Goal: Check status: Check status

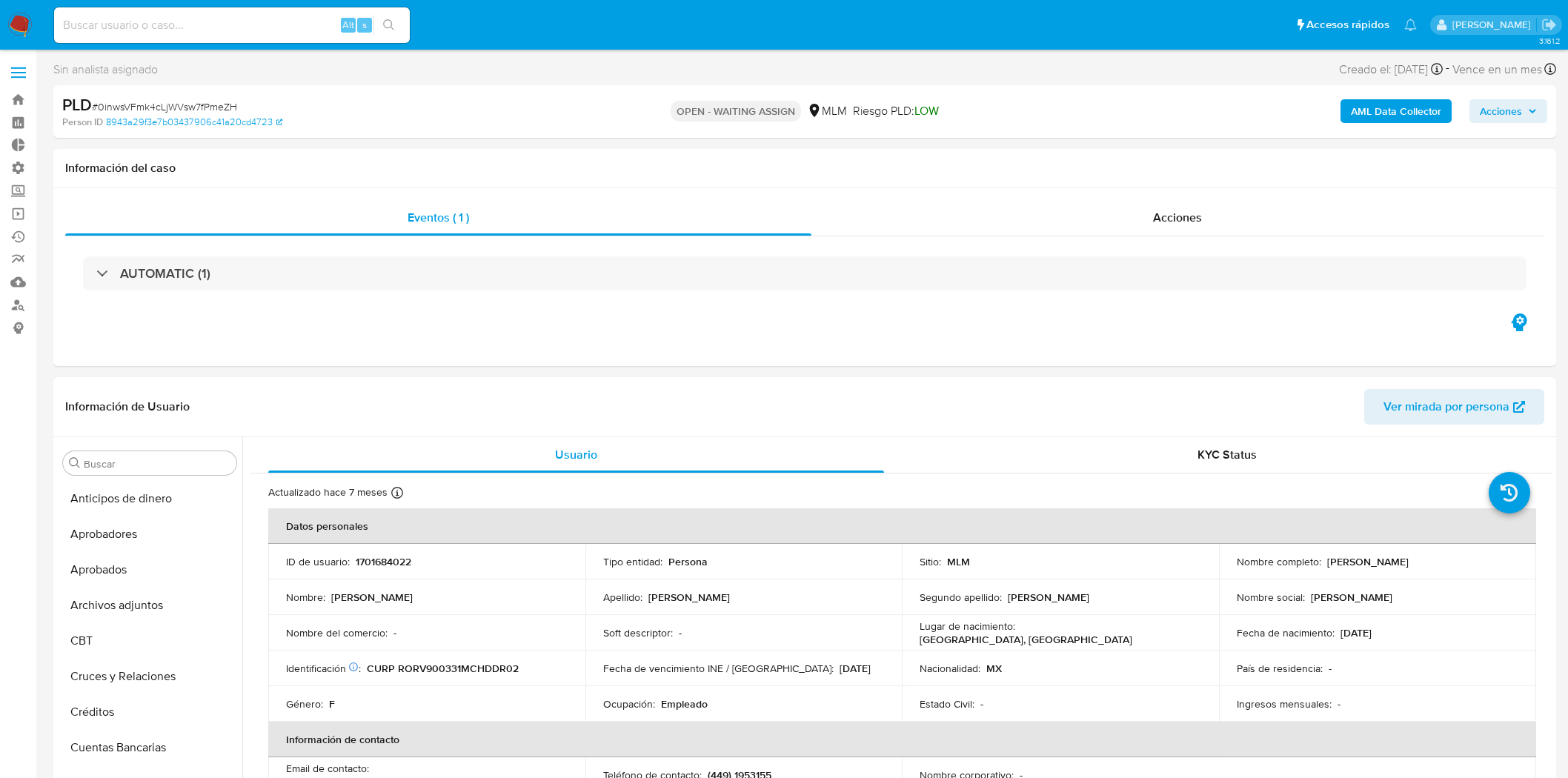
select select "10"
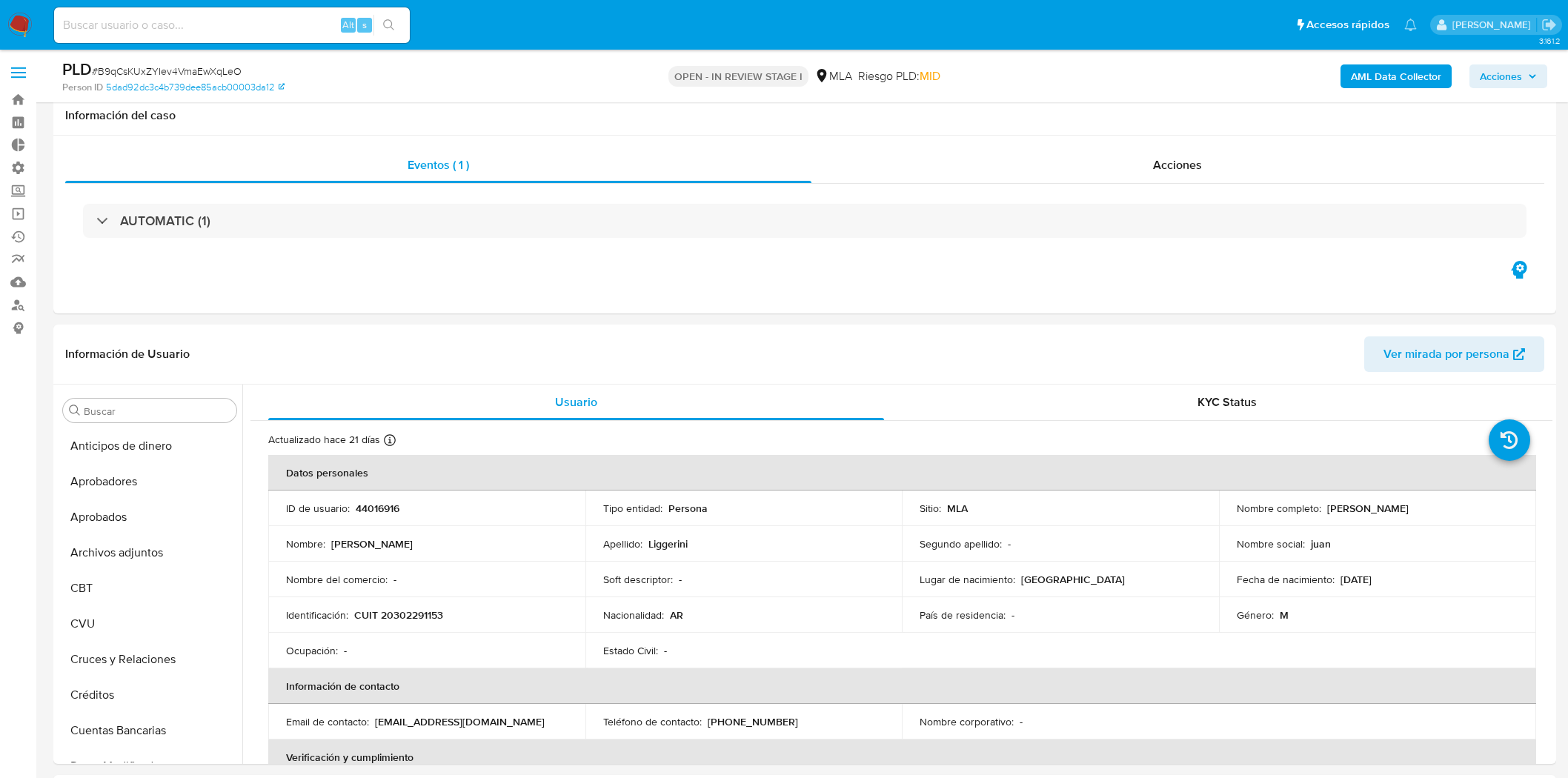
select select "20"
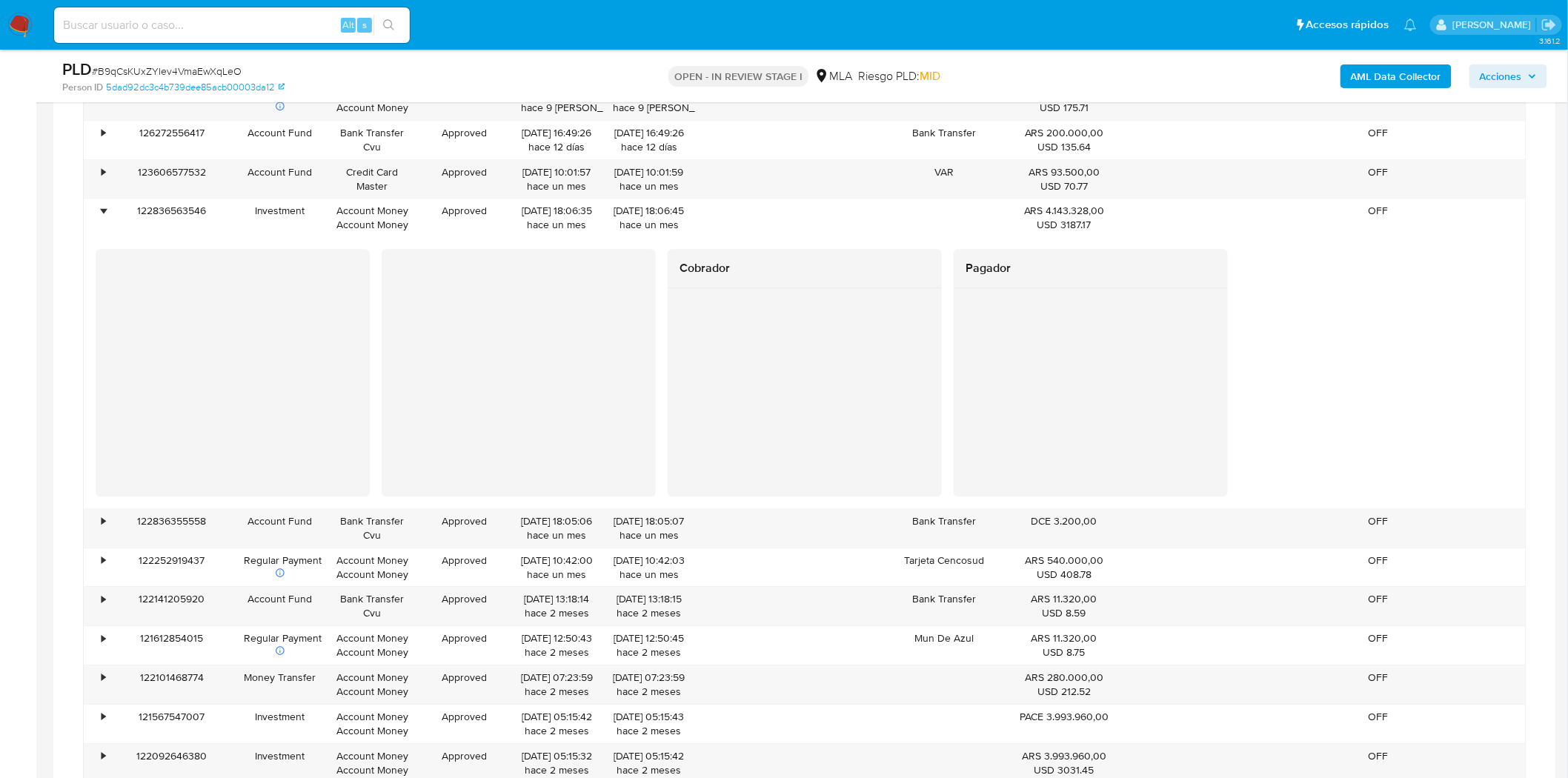
scroll to position [1482, 0]
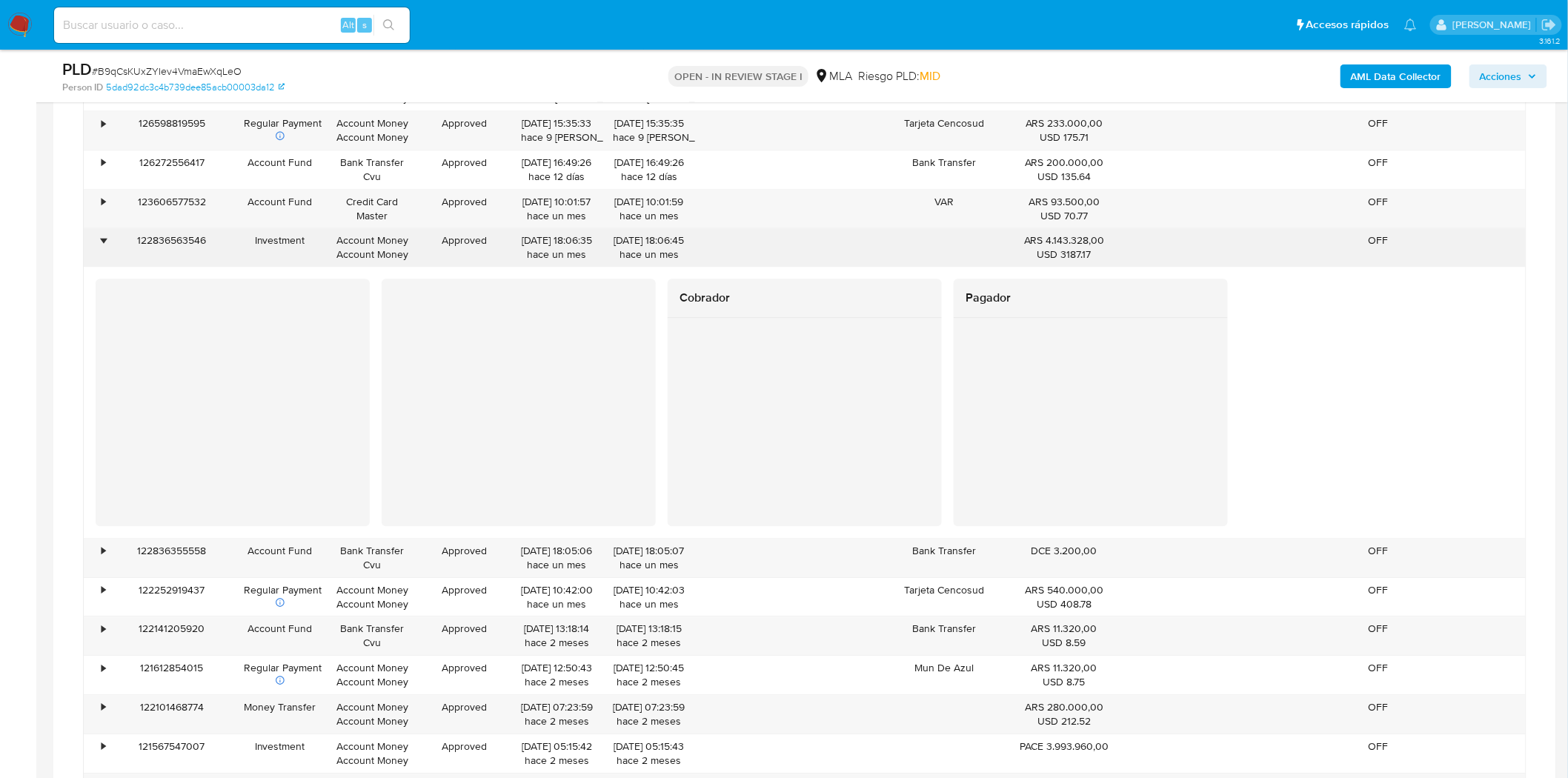
click at [104, 243] on div "•" at bounding box center [103, 240] width 3 height 14
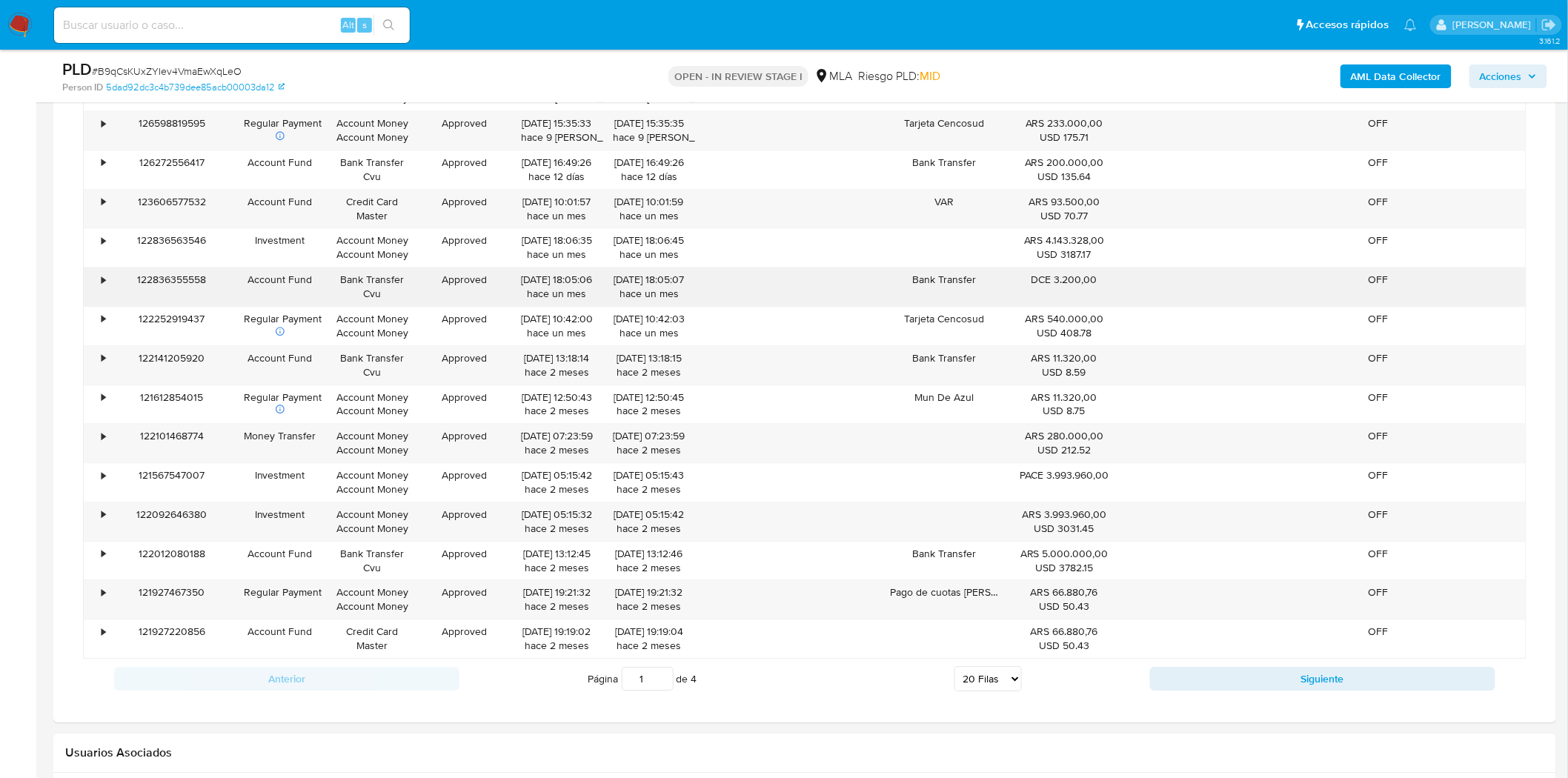
click at [99, 286] on div "•" at bounding box center [96, 287] width 26 height 39
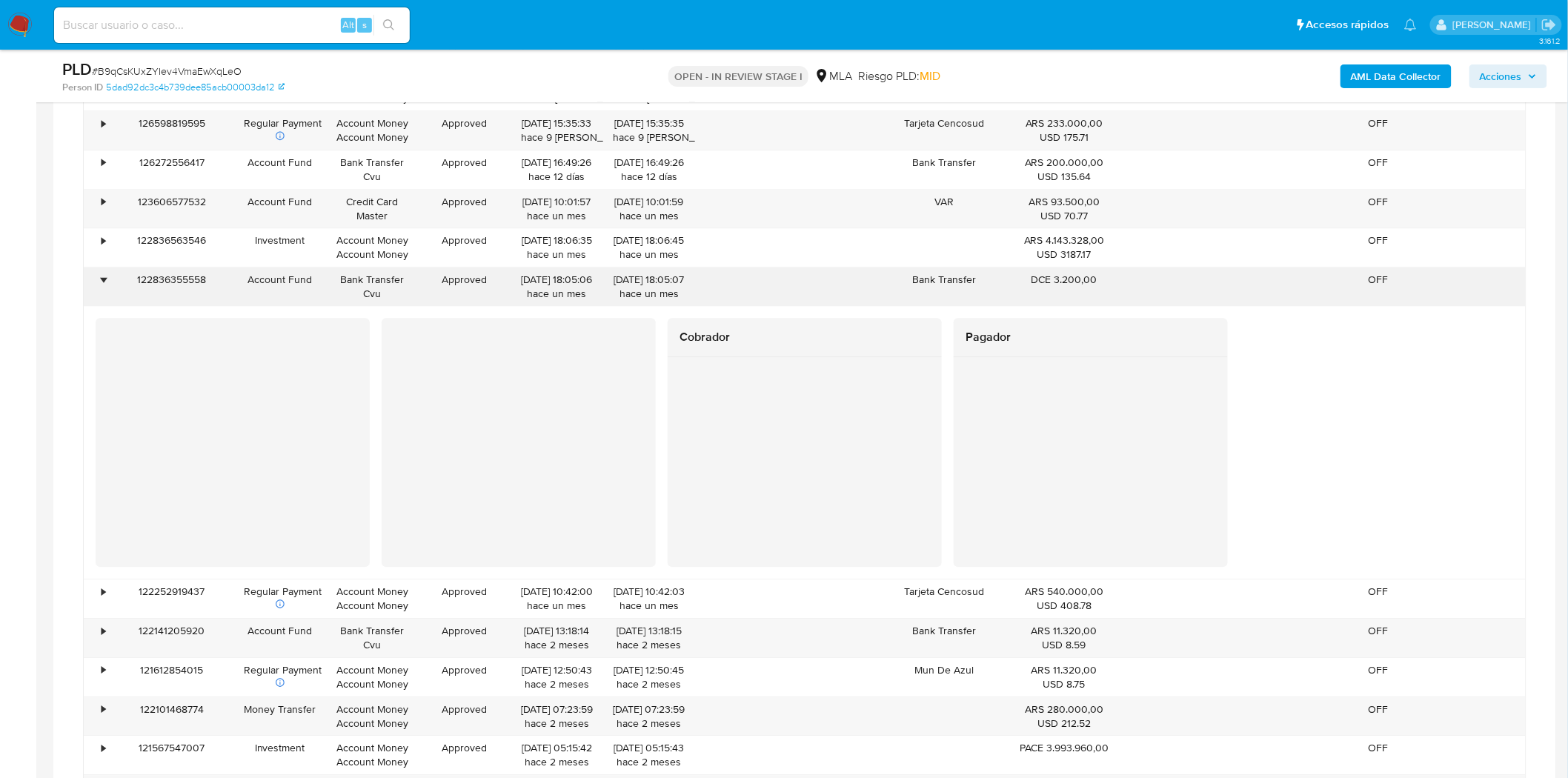
click at [104, 279] on div "•" at bounding box center [103, 279] width 3 height 14
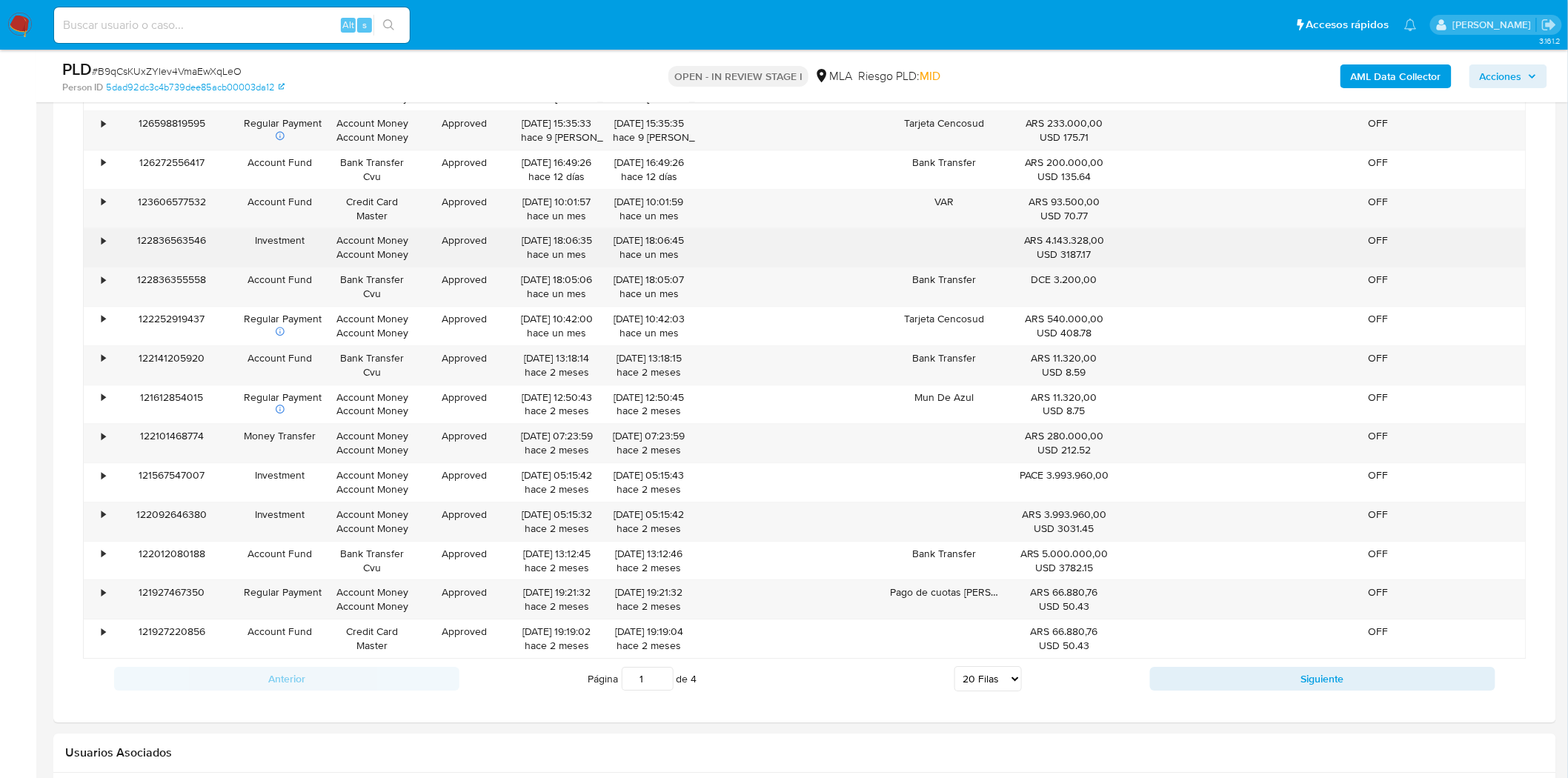
click at [111, 248] on div "122836563546" at bounding box center [171, 247] width 124 height 39
click at [105, 246] on div "•" at bounding box center [103, 240] width 3 height 14
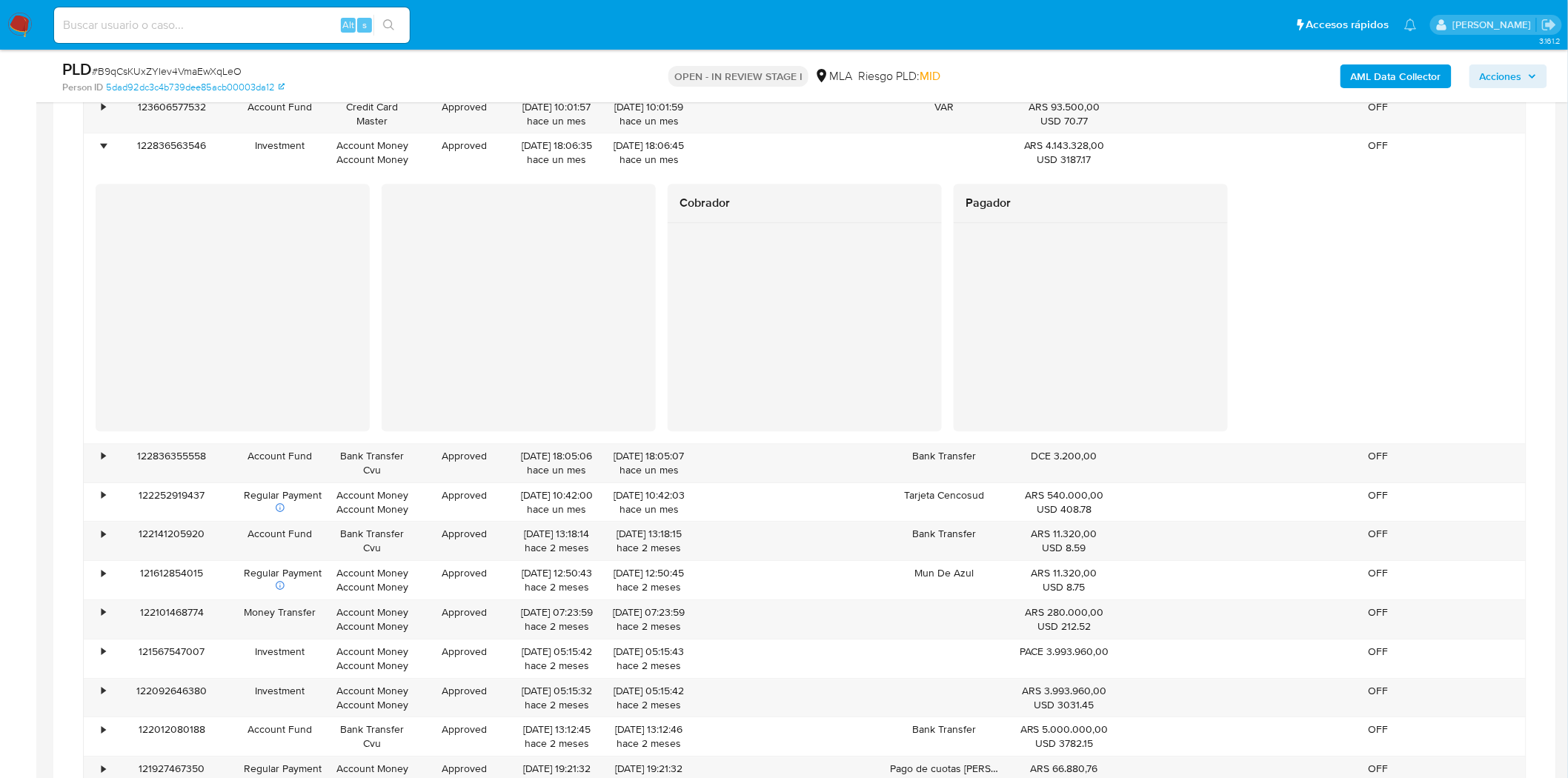
scroll to position [1729, 0]
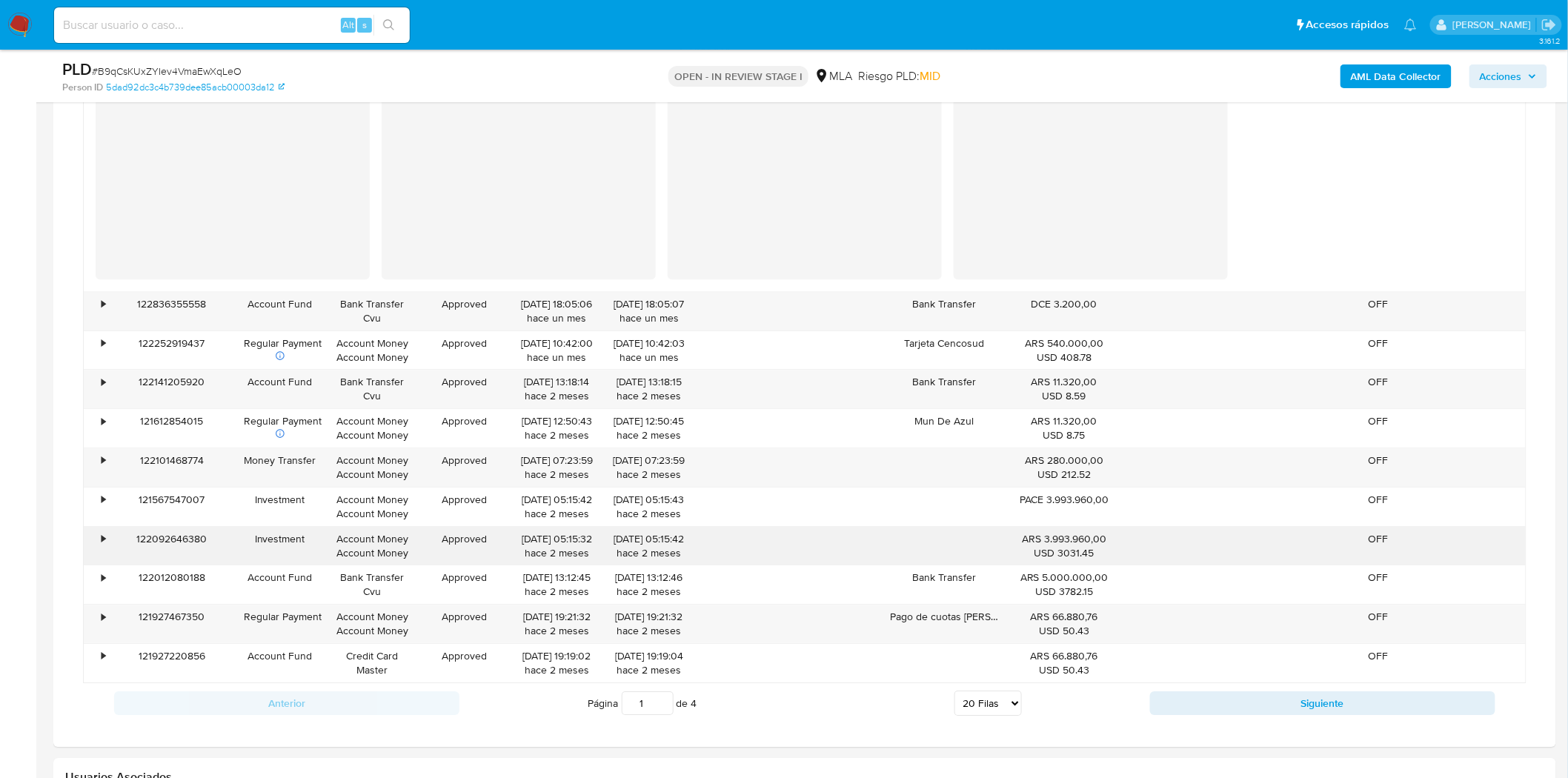
click at [1072, 547] on div "ARS 3.993.960,00 USD 3031.45" at bounding box center [1064, 546] width 90 height 28
click at [1038, 546] on div "ARS 3.993.960,00 USD 3031.45" at bounding box center [1064, 546] width 90 height 28
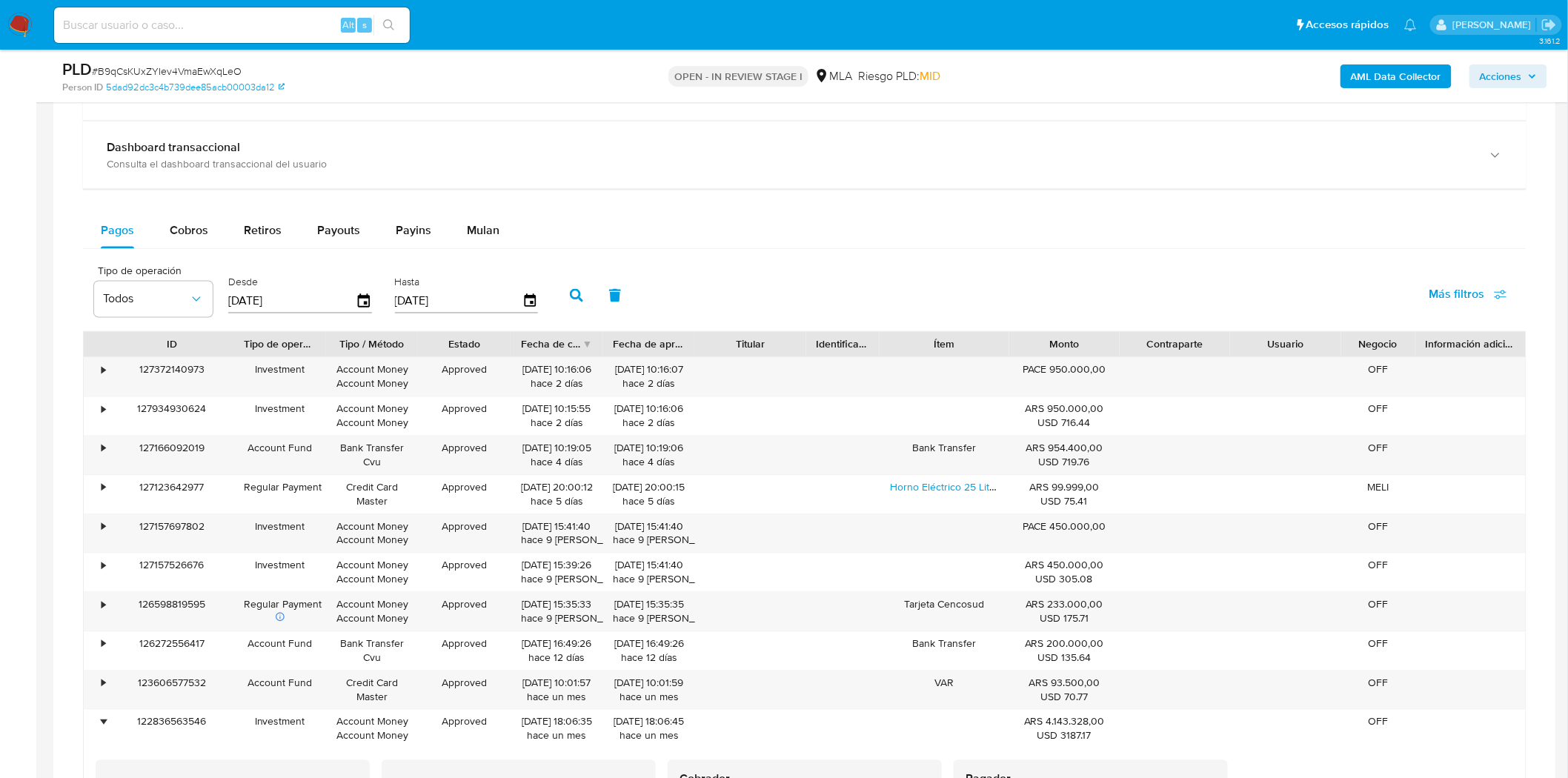
scroll to position [988, 0]
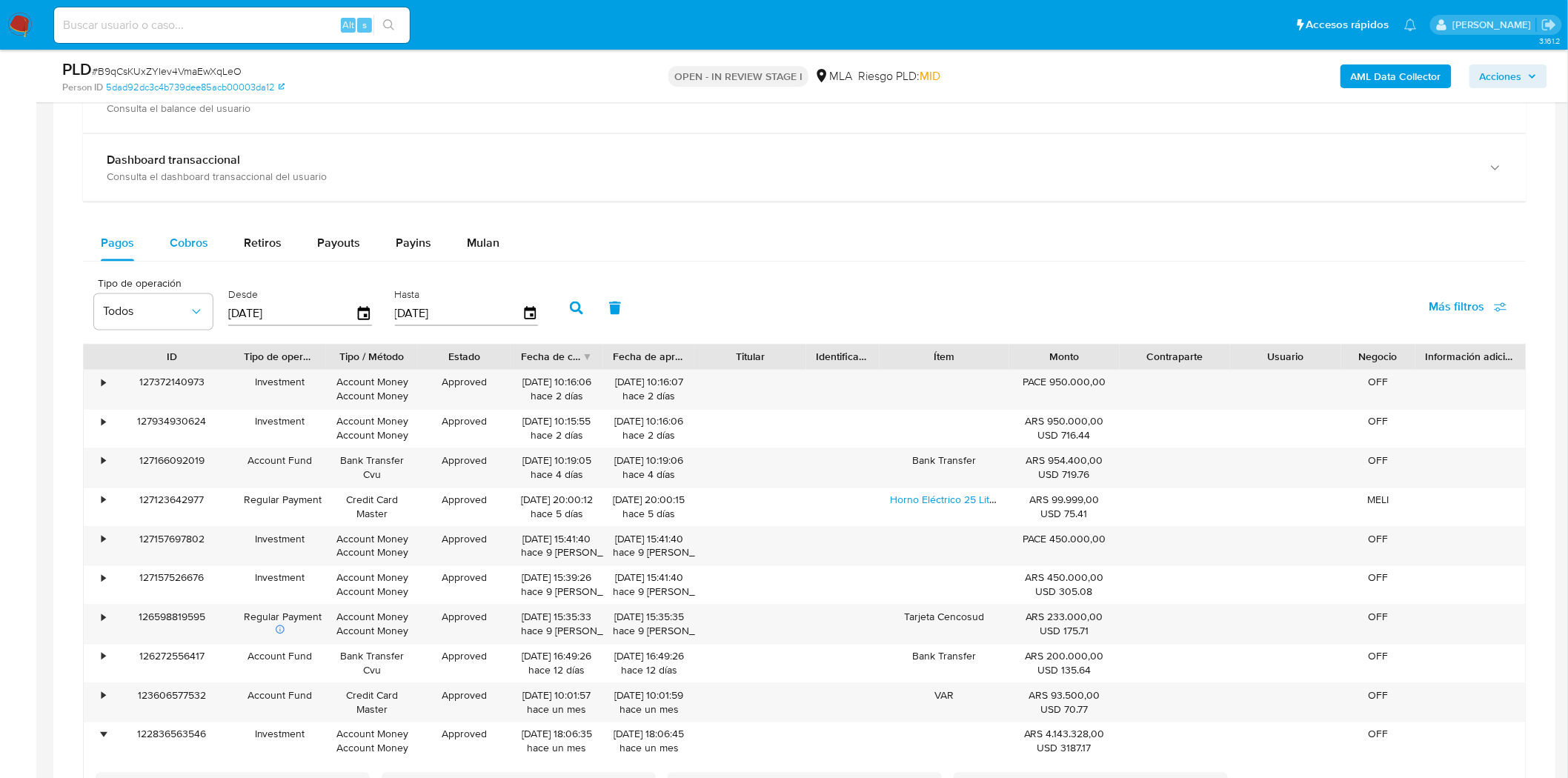
click at [182, 248] on span "Cobros" at bounding box center [189, 243] width 39 height 17
select select "10"
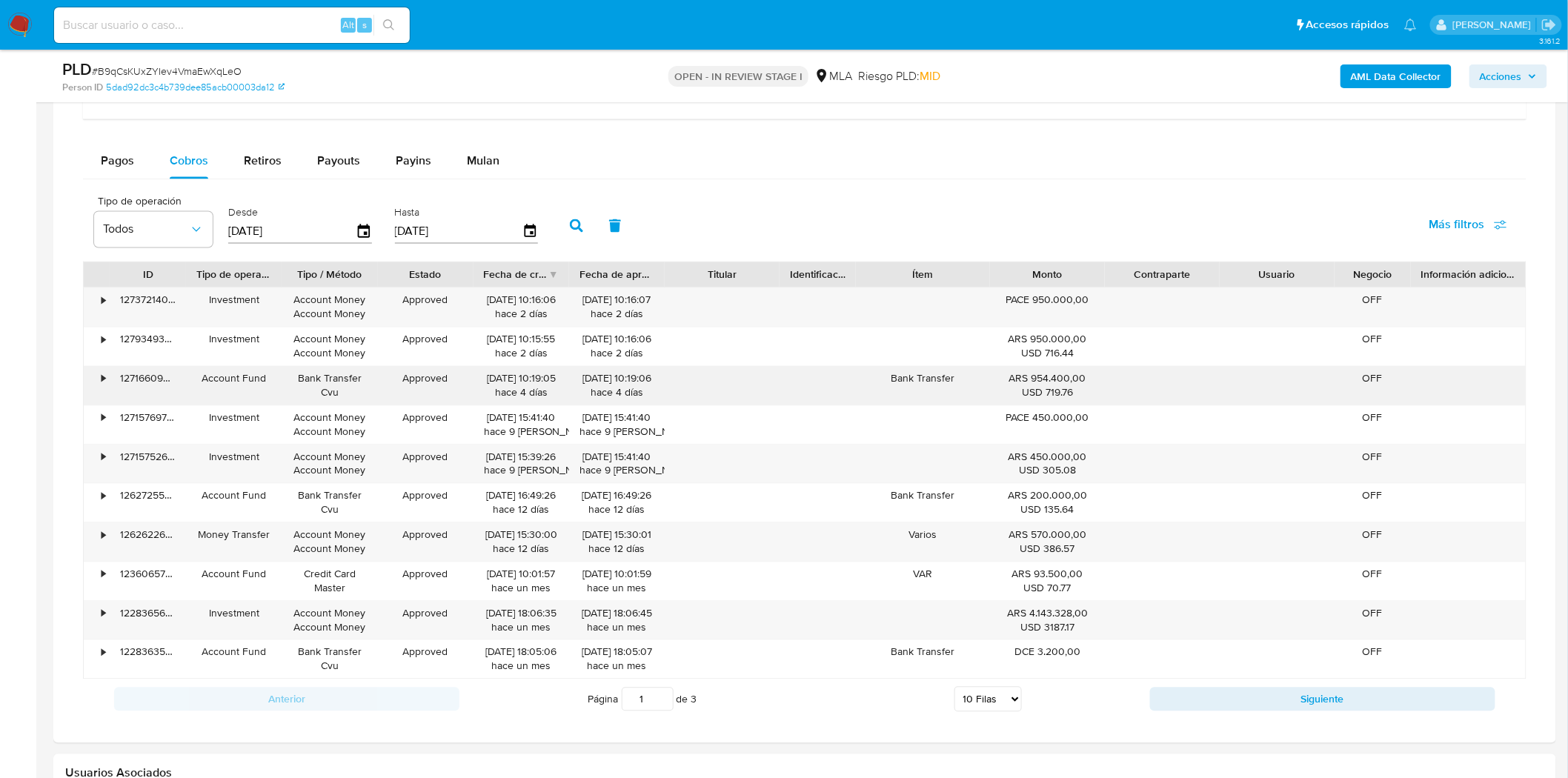
scroll to position [1153, 0]
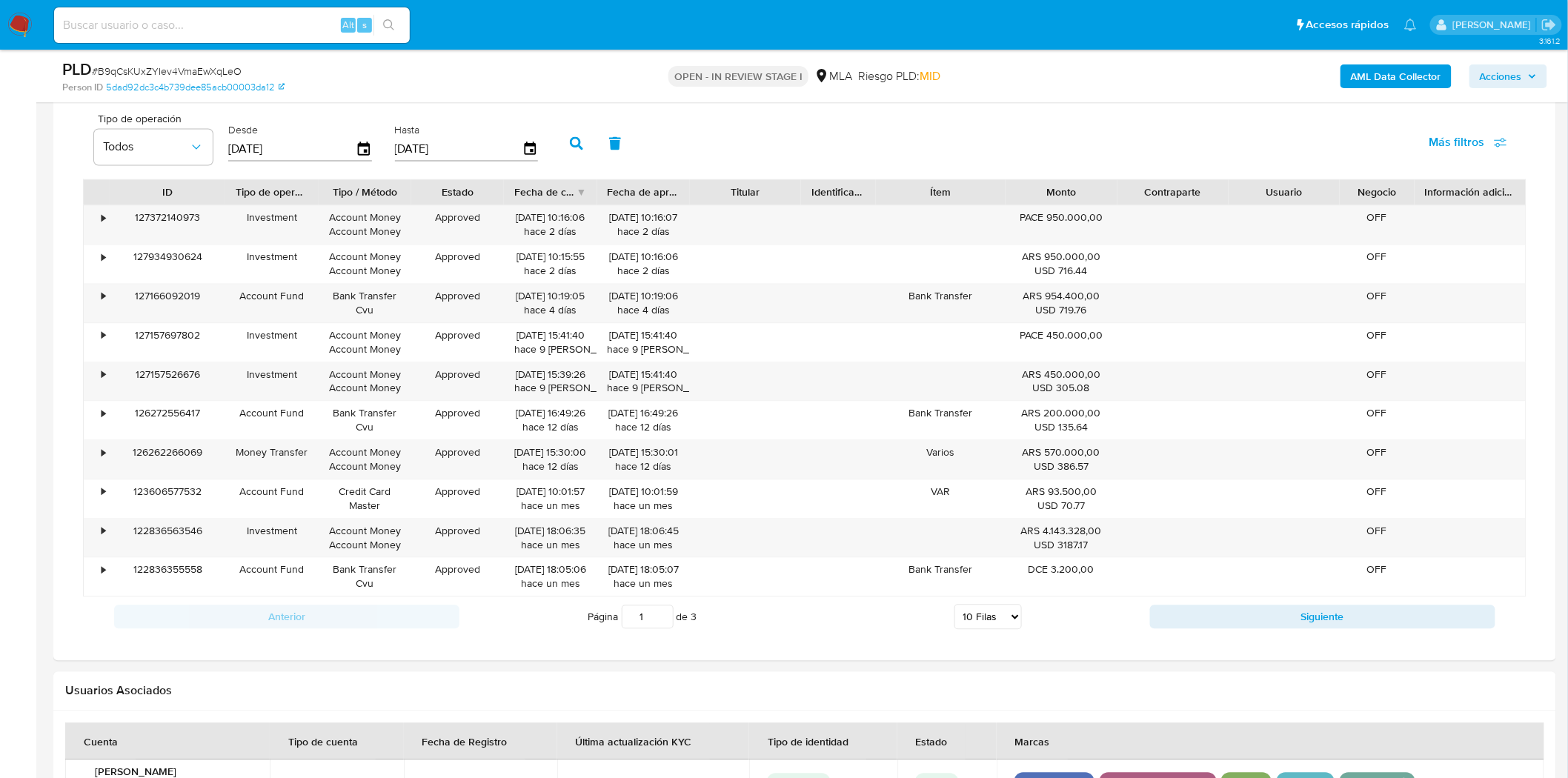
drag, startPoint x: 187, startPoint y: 192, endPoint x: 227, endPoint y: 192, distance: 40.0
click at [227, 192] on div at bounding box center [225, 192] width 27 height 25
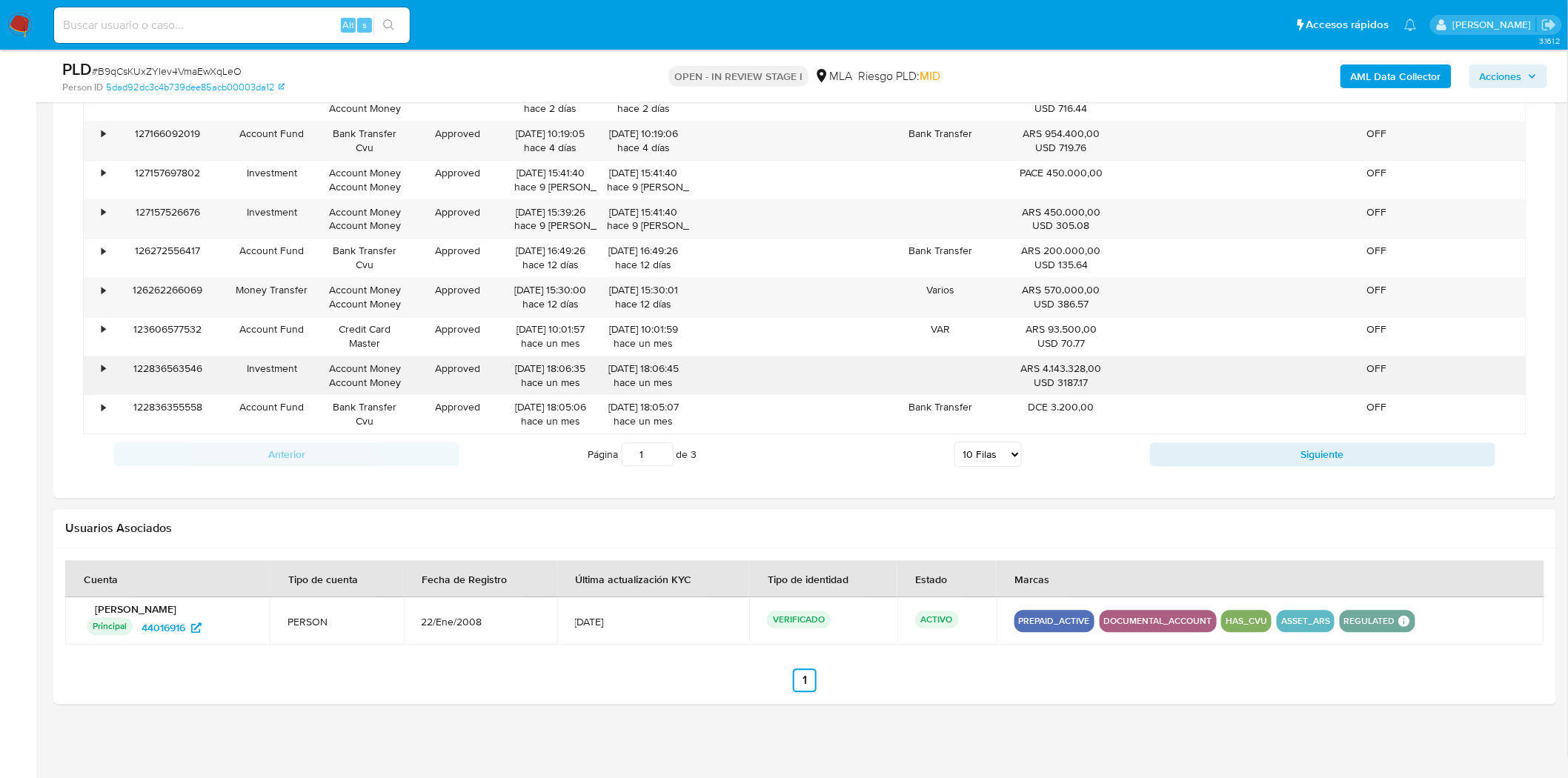
scroll to position [1317, 0]
click at [100, 373] on div "•" at bounding box center [96, 375] width 26 height 39
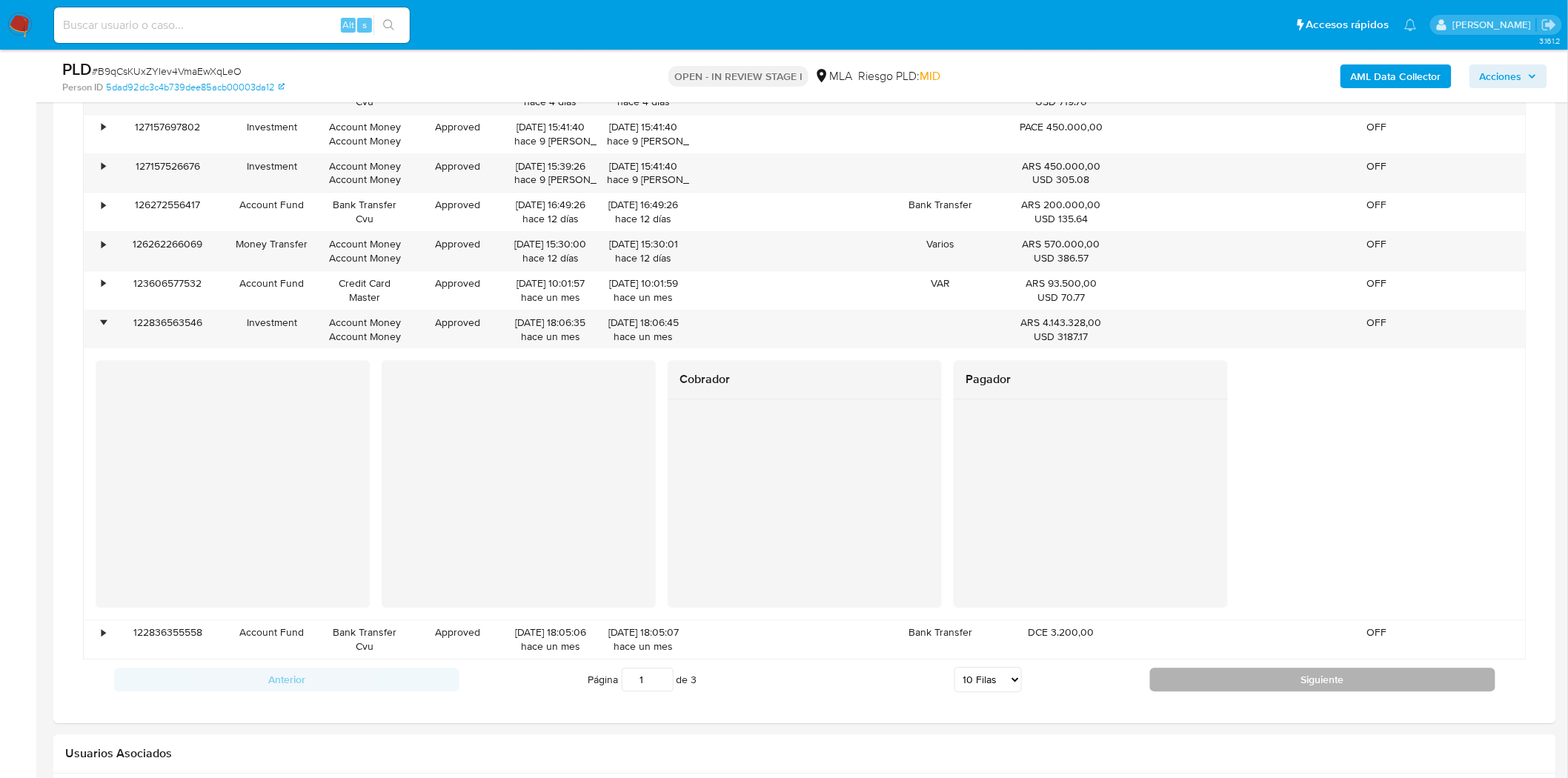
scroll to position [1399, 0]
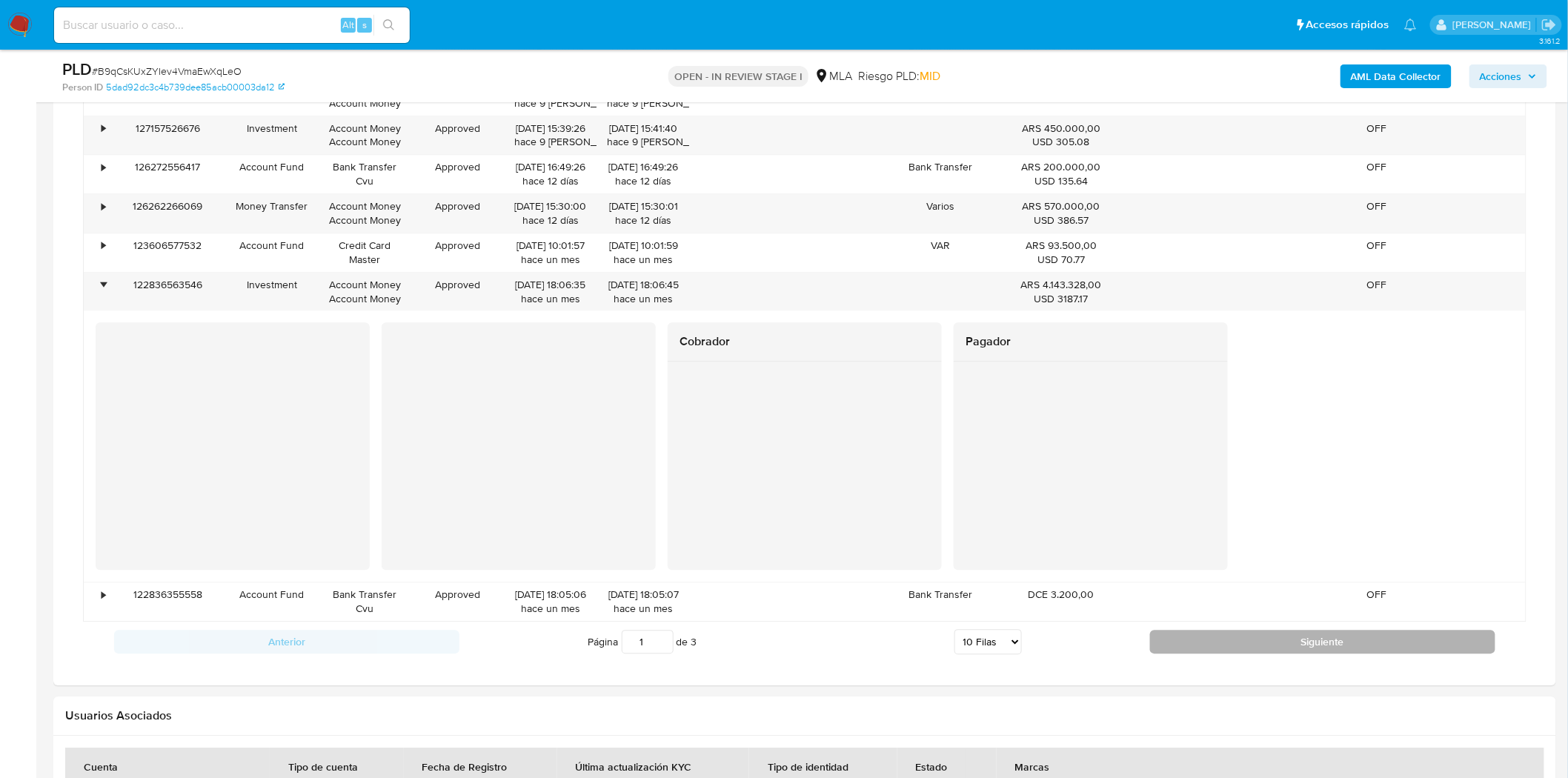
click at [1285, 648] on button "Siguiente" at bounding box center [1322, 641] width 345 height 24
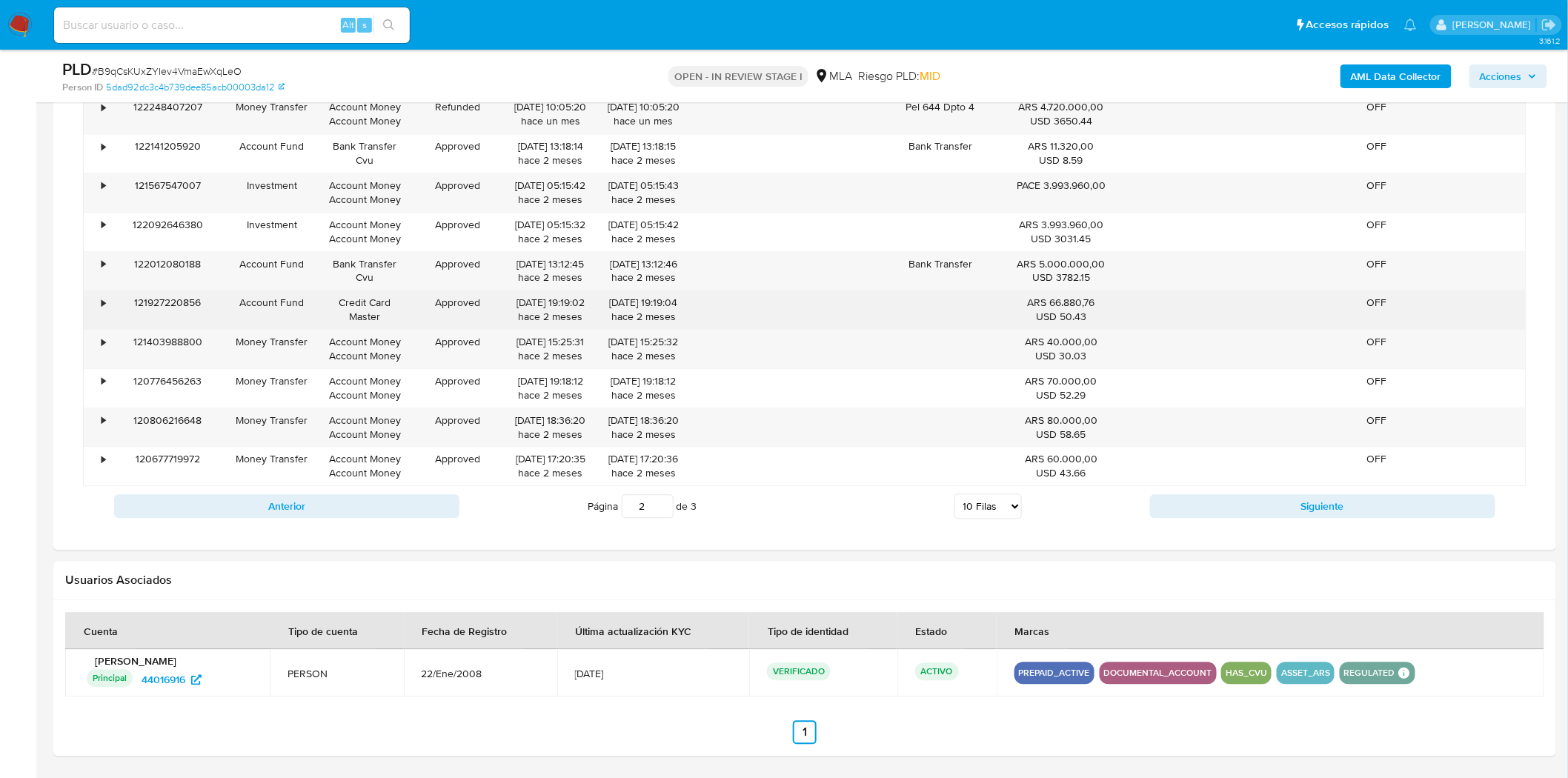
scroll to position [1235, 0]
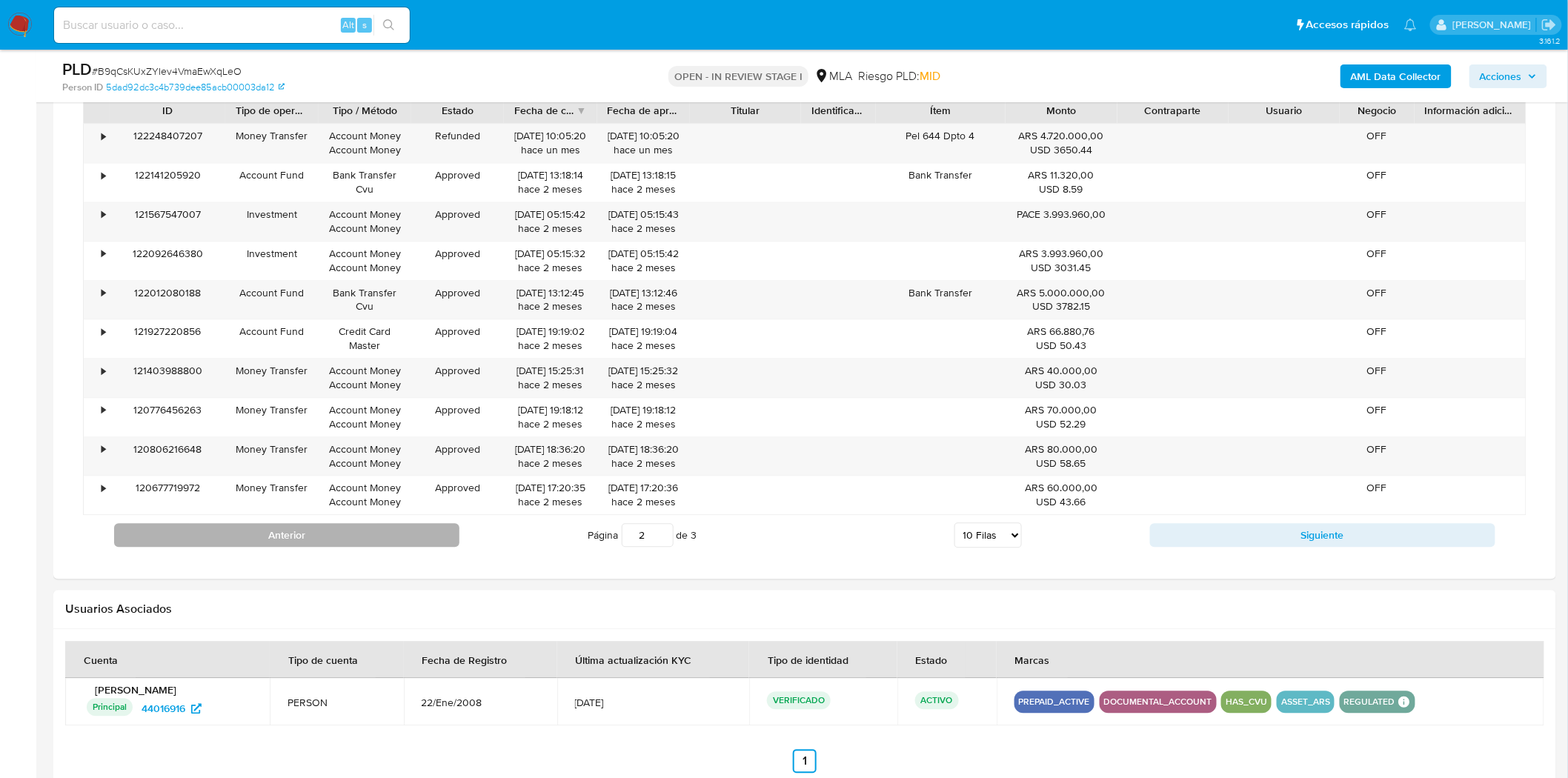
click at [314, 527] on button "Anterior" at bounding box center [286, 535] width 345 height 24
type input "1"
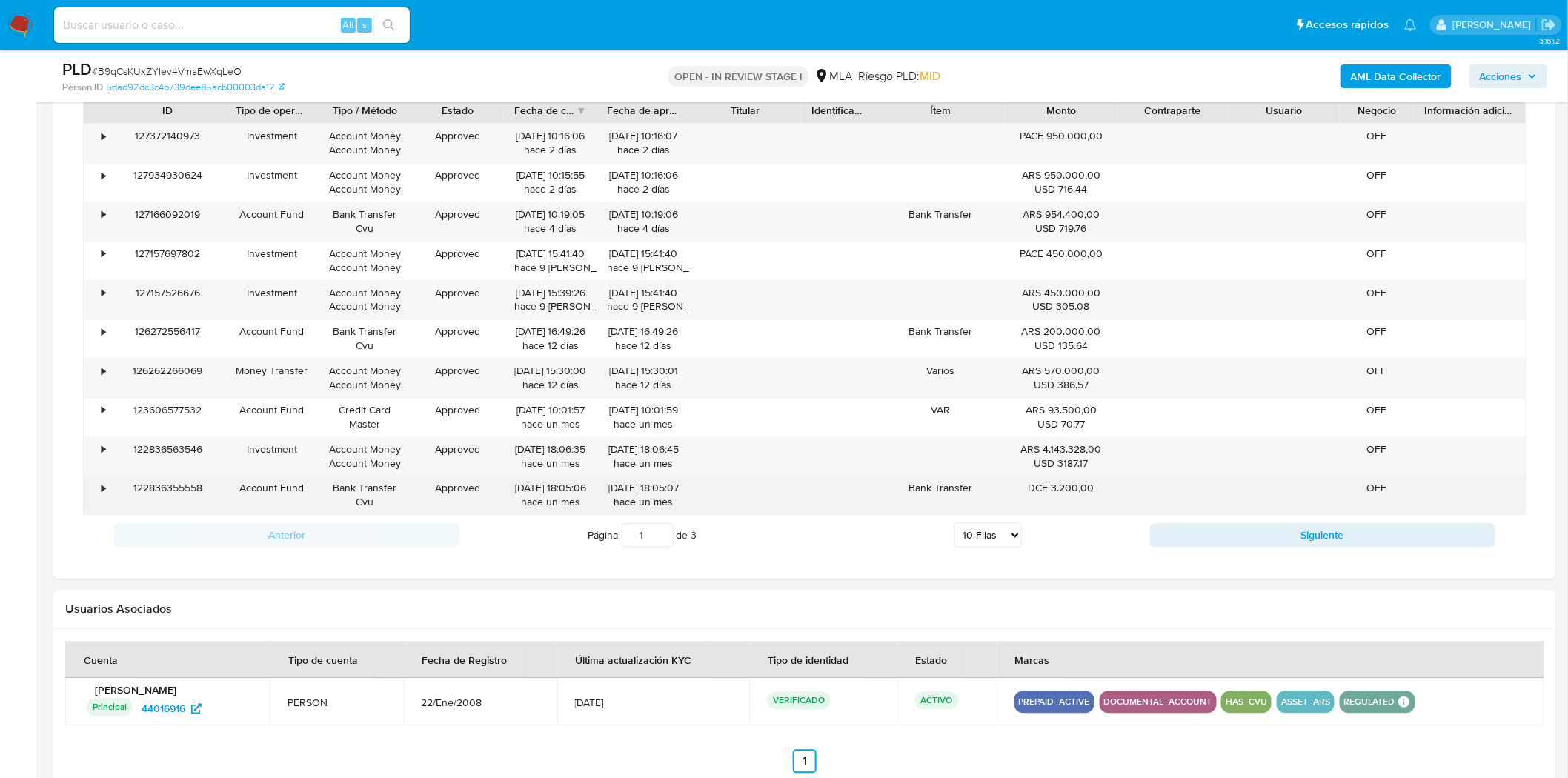
drag, startPoint x: 1057, startPoint y: 491, endPoint x: 1091, endPoint y: 485, distance: 34.5
click at [1091, 485] on div "DCE 3.200,00" at bounding box center [1061, 488] width 90 height 14
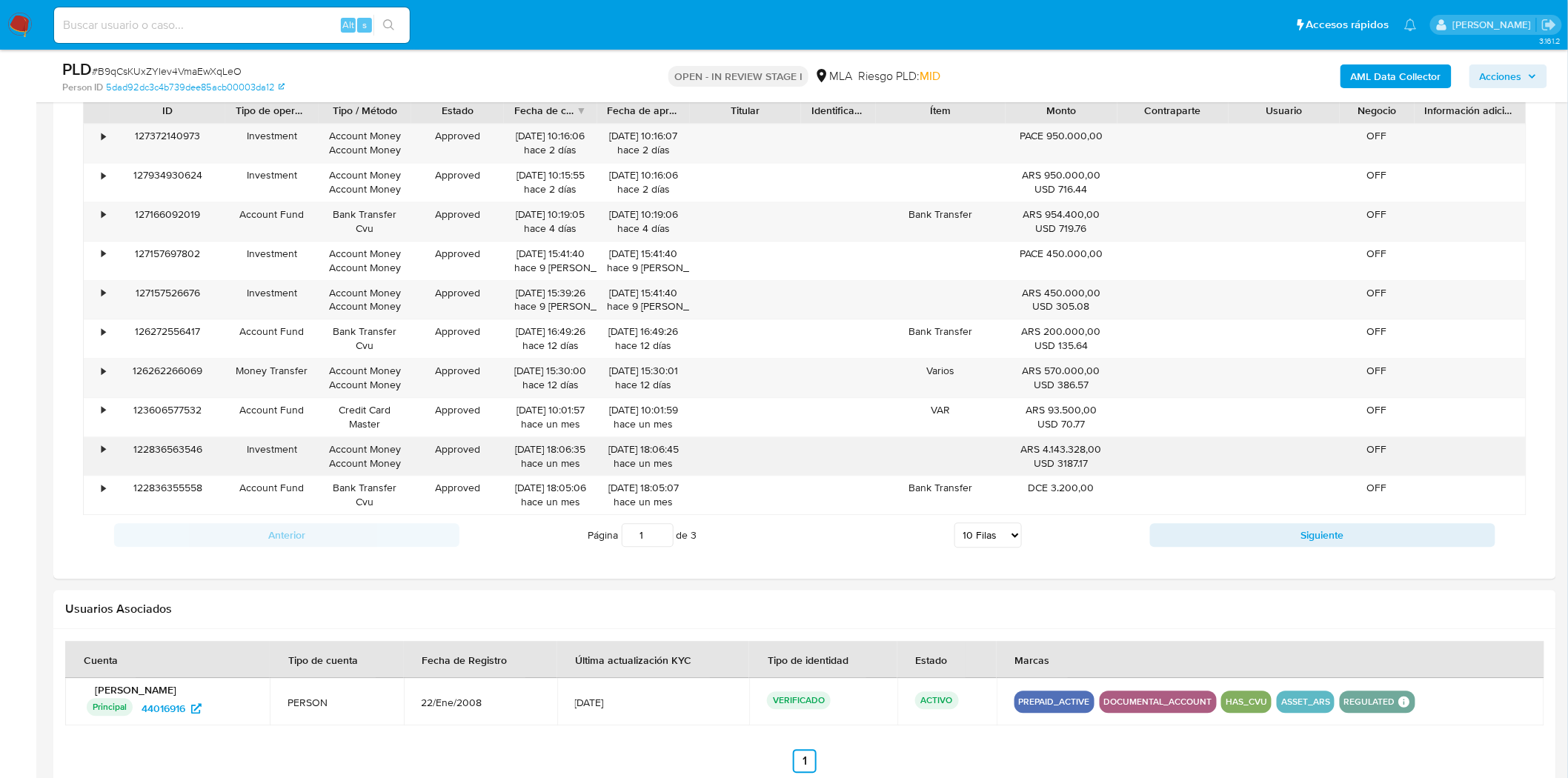
drag, startPoint x: 1062, startPoint y: 470, endPoint x: 1090, endPoint y: 470, distance: 28.0
click at [1090, 470] on div "USD 3187.17" at bounding box center [1061, 463] width 90 height 14
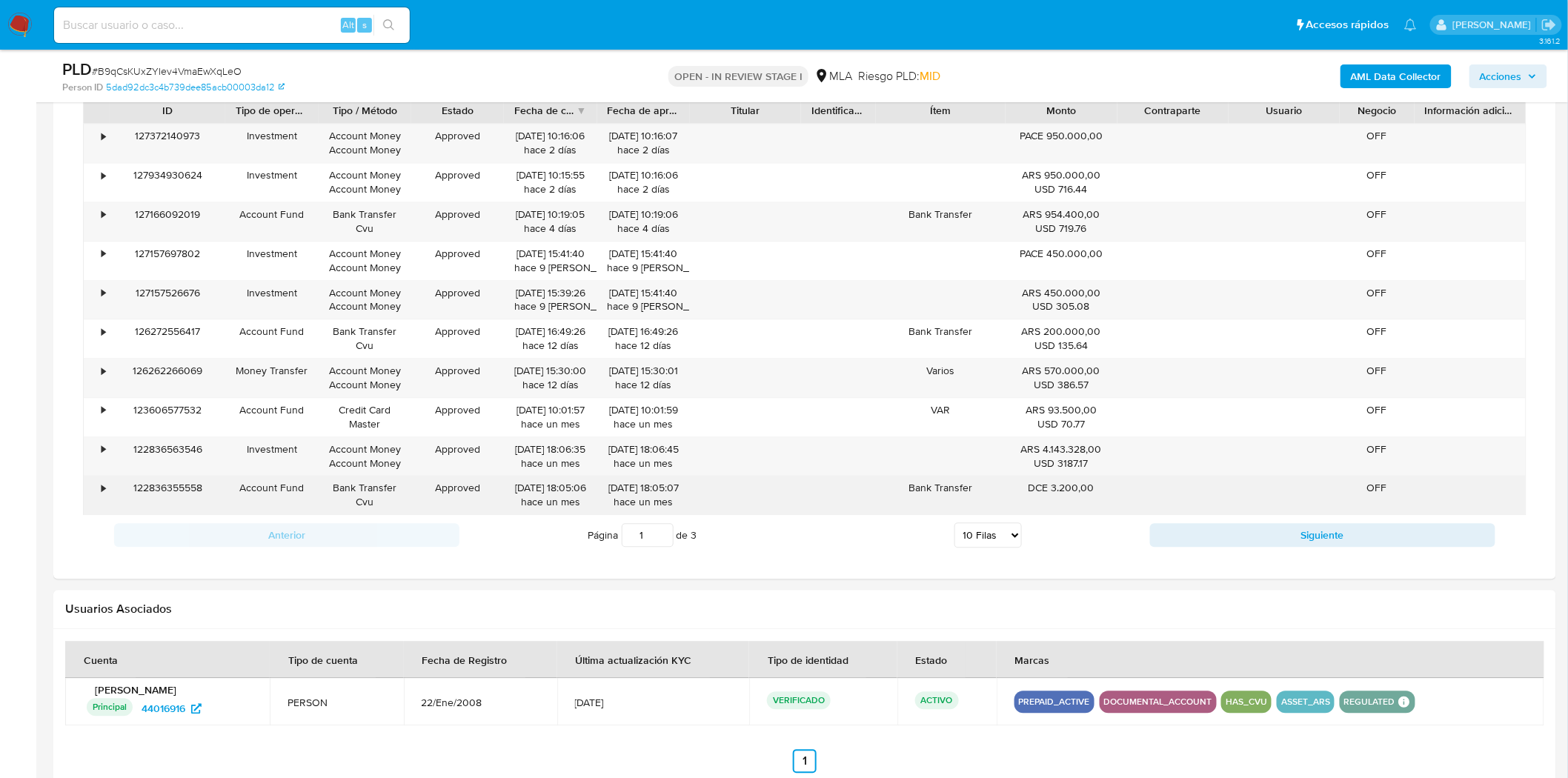
drag, startPoint x: 1087, startPoint y: 498, endPoint x: 1038, endPoint y: 498, distance: 49.0
click at [1038, 498] on div "DCE 3.200,00" at bounding box center [1062, 495] width 111 height 39
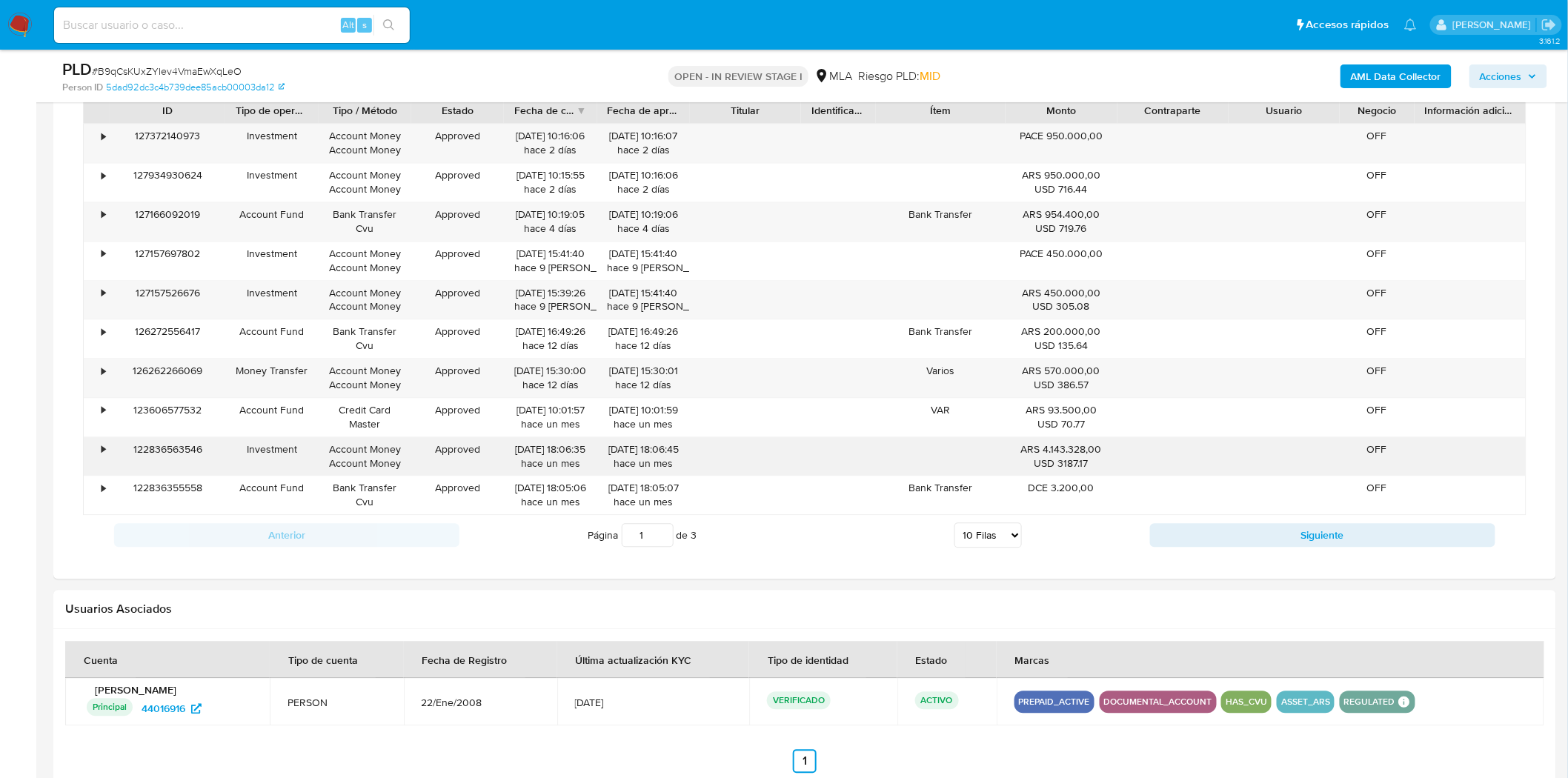
click at [1047, 471] on div "USD 3187.17" at bounding box center [1061, 463] width 90 height 14
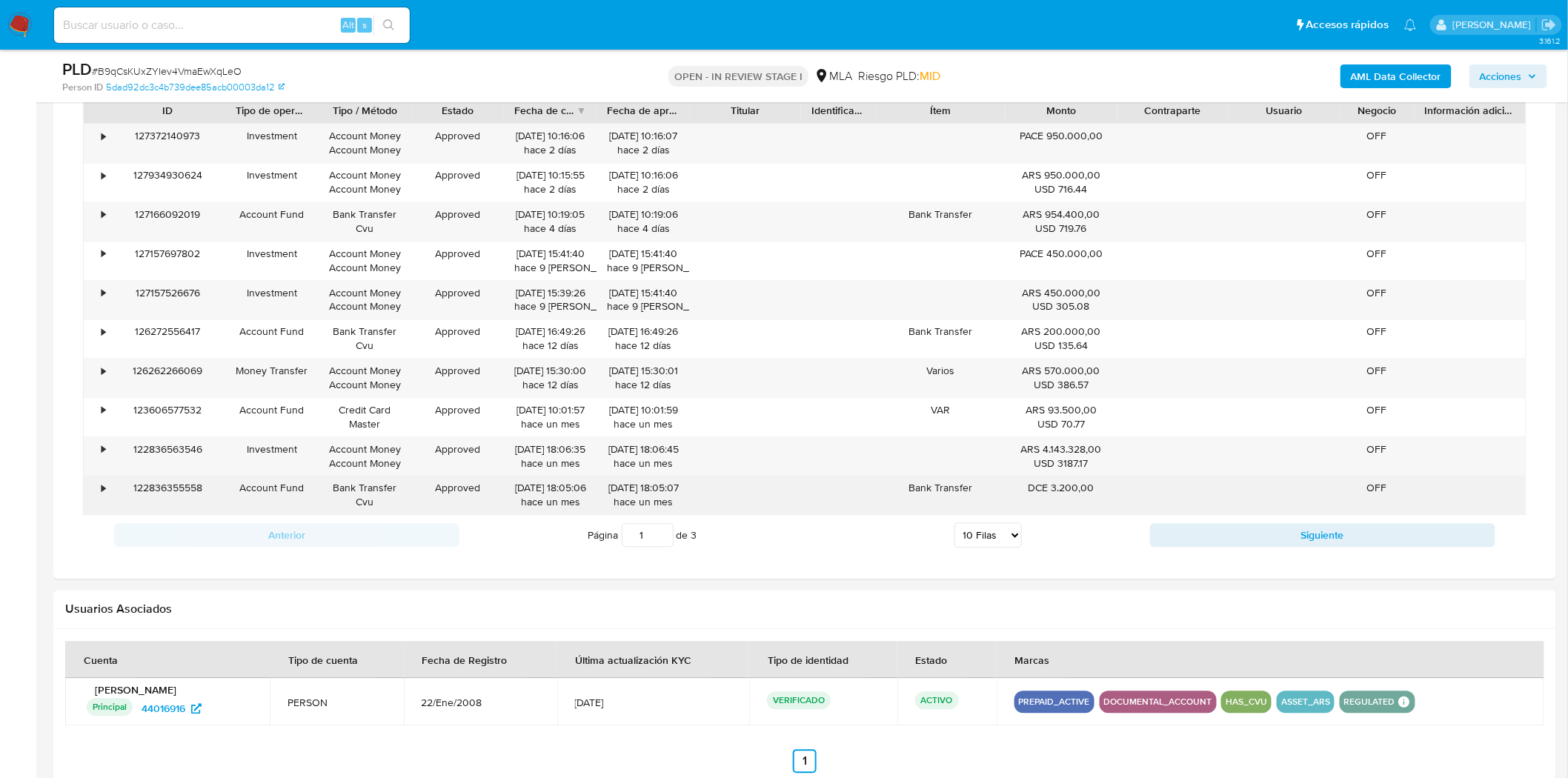
drag, startPoint x: 200, startPoint y: 493, endPoint x: 128, endPoint y: 495, distance: 72.0
click at [128, 495] on div "122836355558" at bounding box center [167, 495] width 116 height 39
drag, startPoint x: 1049, startPoint y: 495, endPoint x: 1077, endPoint y: 489, distance: 28.6
click at [1077, 489] on div "DCE 3.200,00" at bounding box center [1061, 488] width 90 height 14
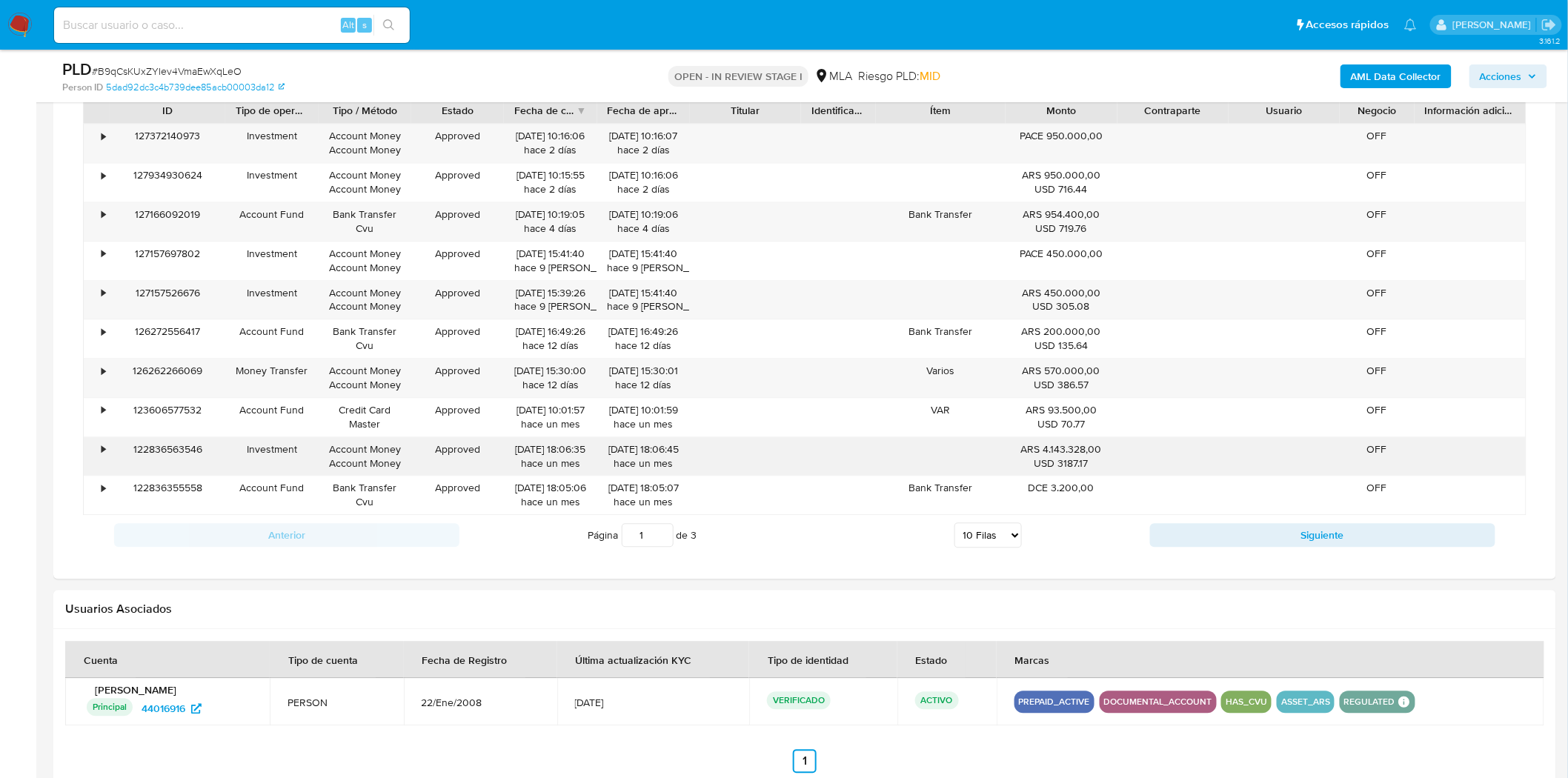
drag, startPoint x: 1060, startPoint y: 473, endPoint x: 1086, endPoint y: 469, distance: 26.3
click at [1086, 469] on div "ARS 4.143.328,00 USD 3187.17" at bounding box center [1062, 457] width 111 height 39
